Goal: Task Accomplishment & Management: Manage account settings

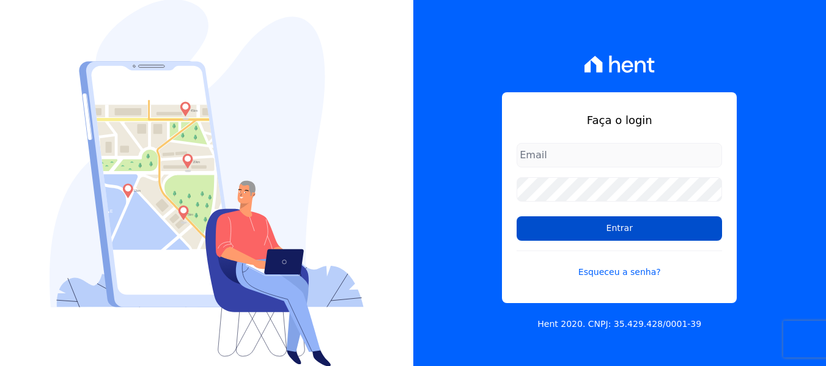
type input "[EMAIL_ADDRESS][DOMAIN_NAME]"
click at [646, 226] on input "Entrar" at bounding box center [620, 229] width 206 height 24
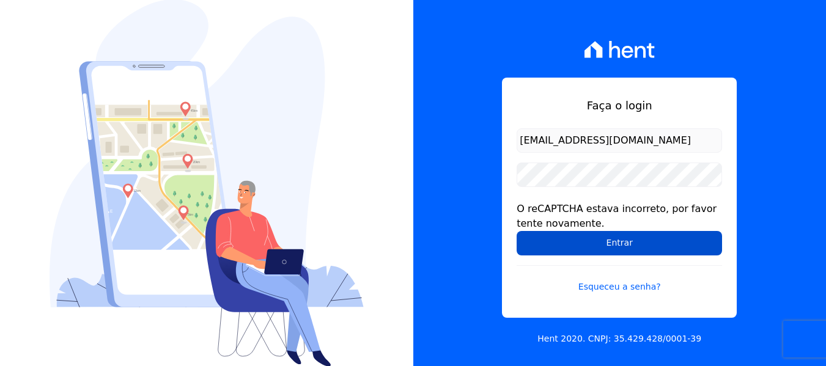
click at [585, 251] on input "Entrar" at bounding box center [620, 243] width 206 height 24
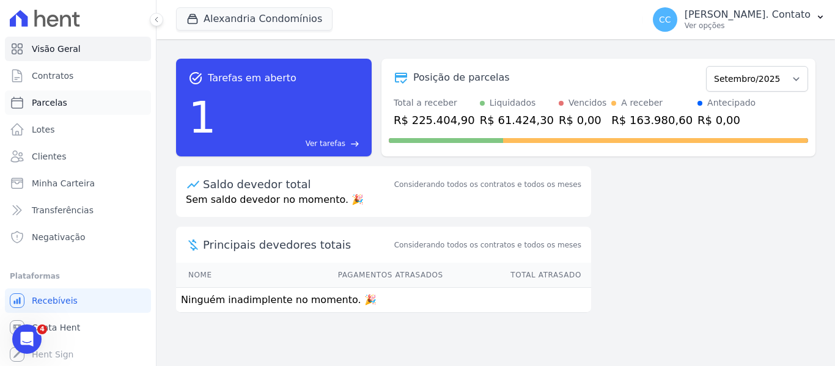
click at [69, 107] on link "Parcelas" at bounding box center [78, 103] width 146 height 24
select select
